Goal: Find specific page/section: Find specific page/section

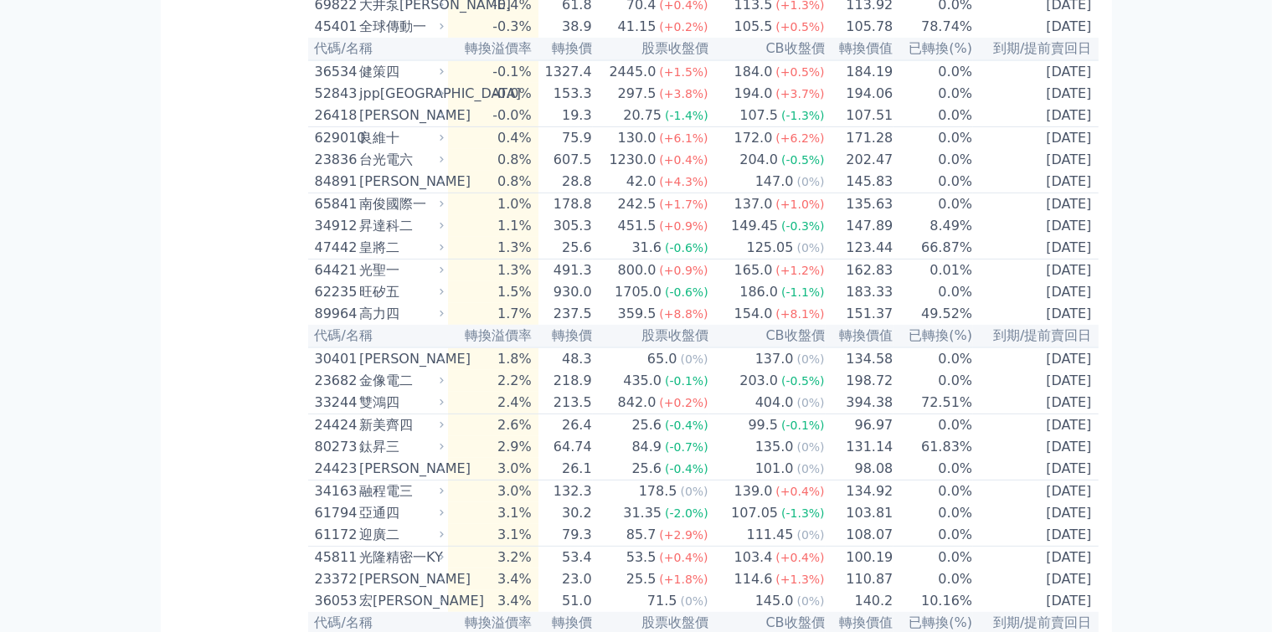
scroll to position [195, 0]
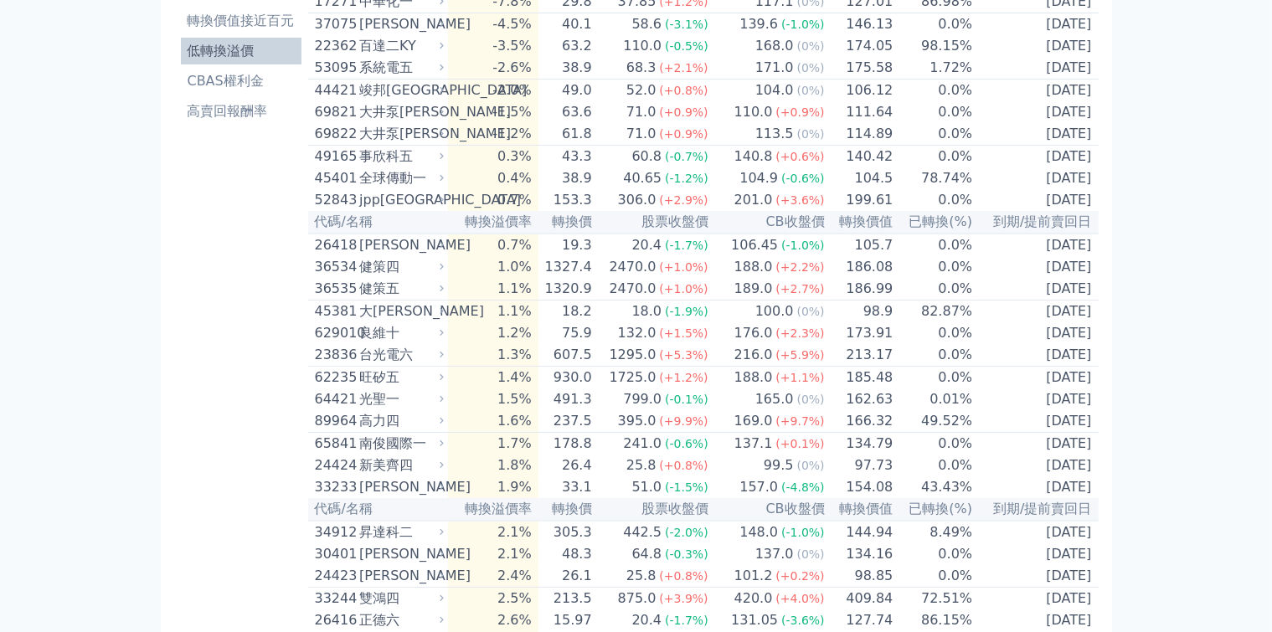
scroll to position [195, 0]
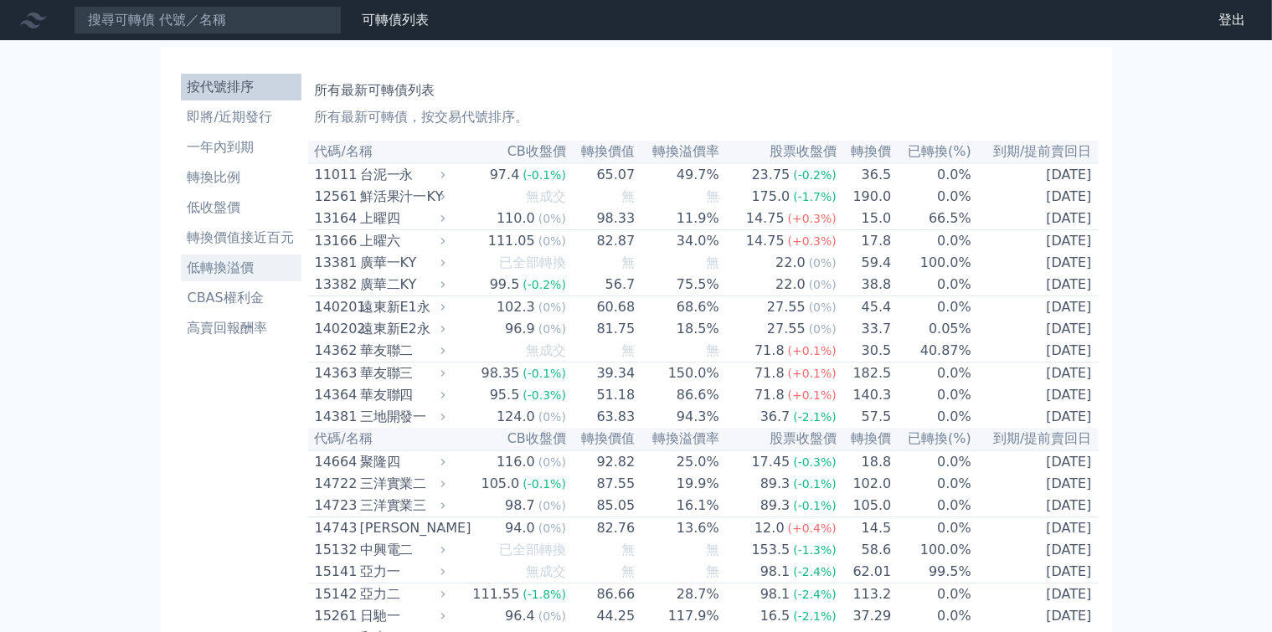
click at [181, 258] on li "低轉換溢價" at bounding box center [241, 268] width 121 height 20
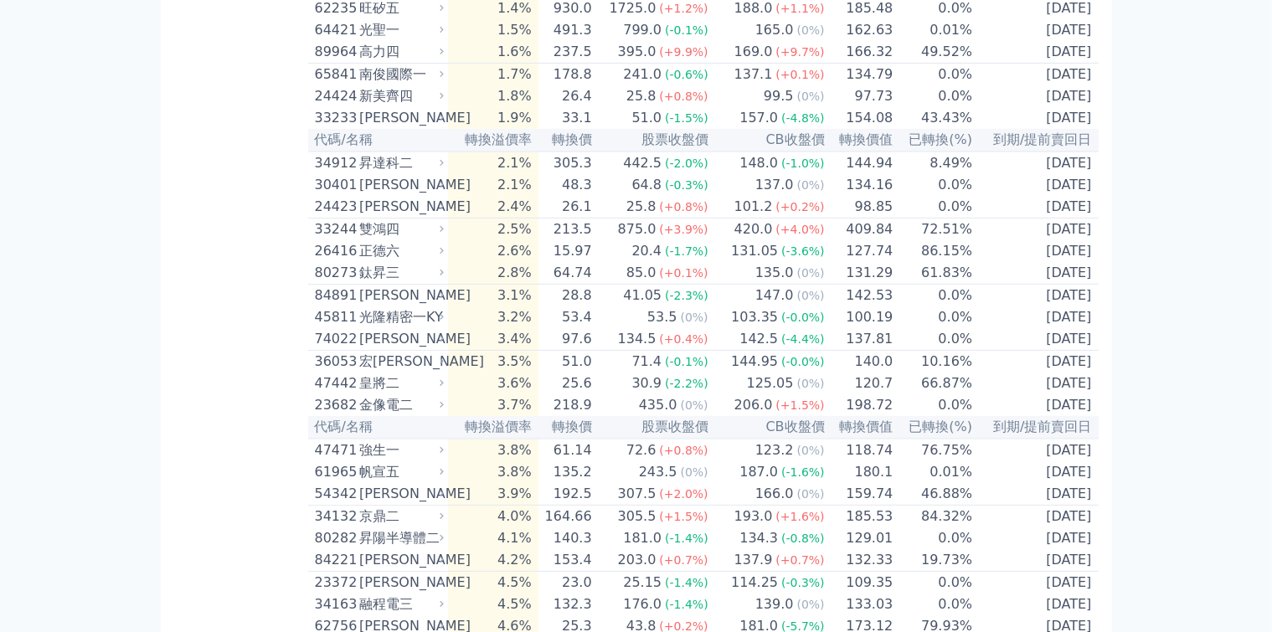
scroll to position [2707, 0]
